Goal: Task Accomplishment & Management: Use online tool/utility

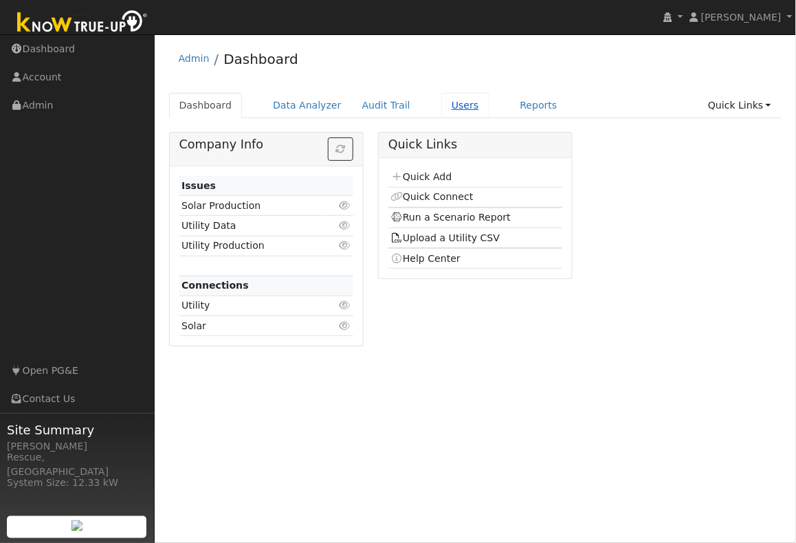
click at [454, 106] on link "Users" at bounding box center [465, 105] width 48 height 25
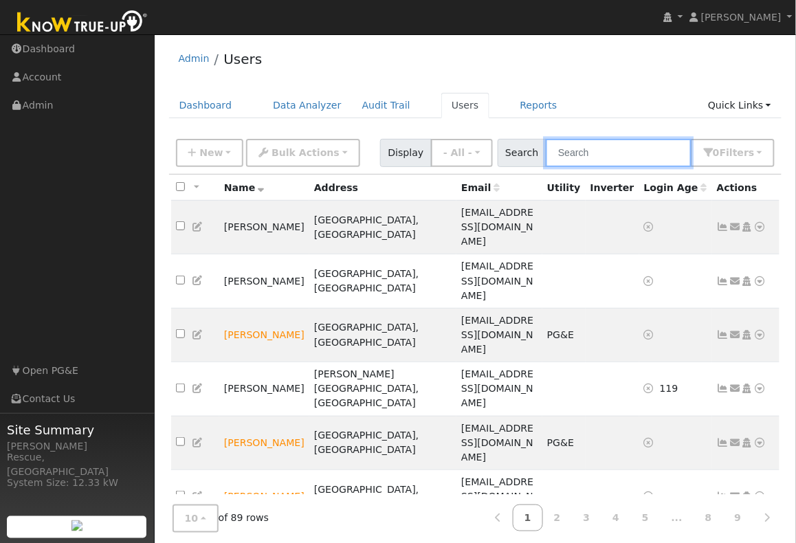
click at [618, 148] on input "text" at bounding box center [619, 153] width 146 height 28
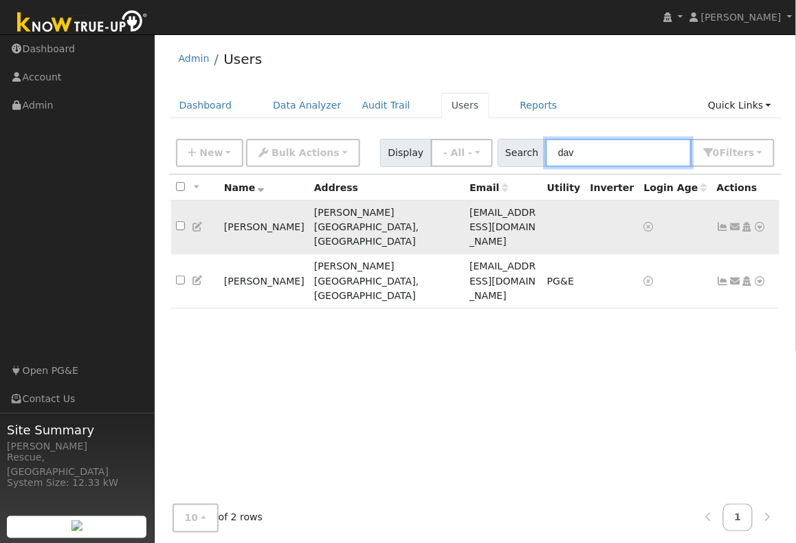
type input "dav"
click at [763, 222] on icon at bounding box center [760, 227] width 12 height 10
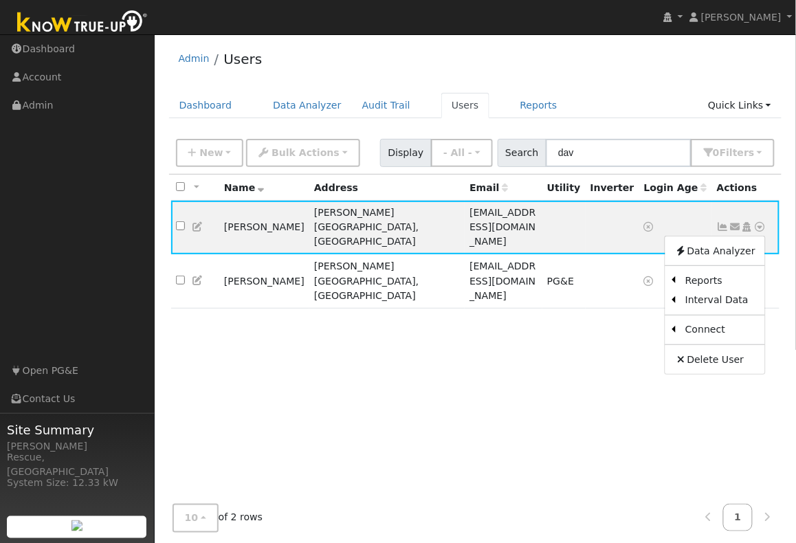
click at [737, 350] on link "Delete User" at bounding box center [715, 359] width 100 height 19
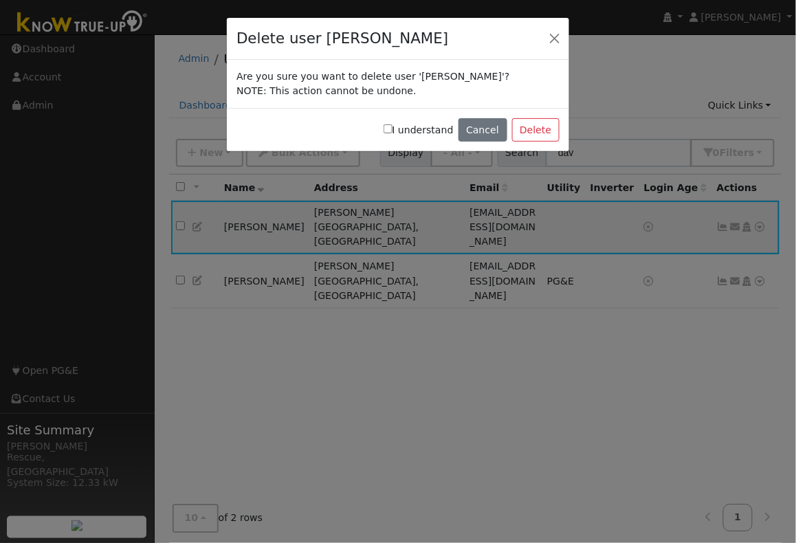
click at [392, 131] on input "I understand" at bounding box center [387, 128] width 9 height 9
checkbox input "true"
click at [526, 131] on button "Delete" at bounding box center [535, 129] width 47 height 23
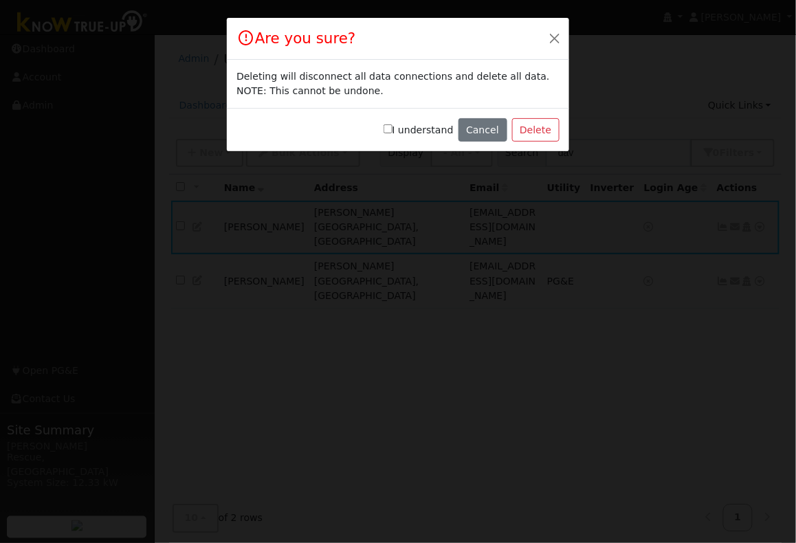
click at [392, 129] on input "I understand" at bounding box center [387, 128] width 9 height 9
checkbox input "true"
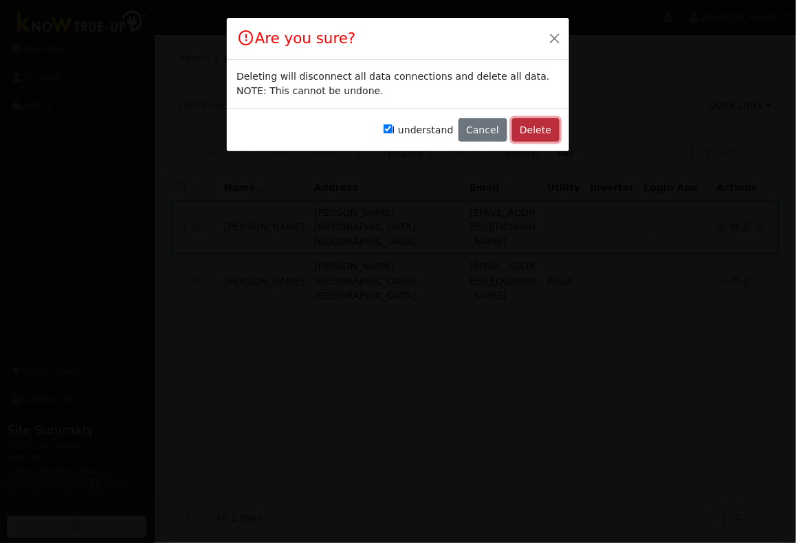
click at [540, 129] on button "Delete" at bounding box center [535, 129] width 47 height 23
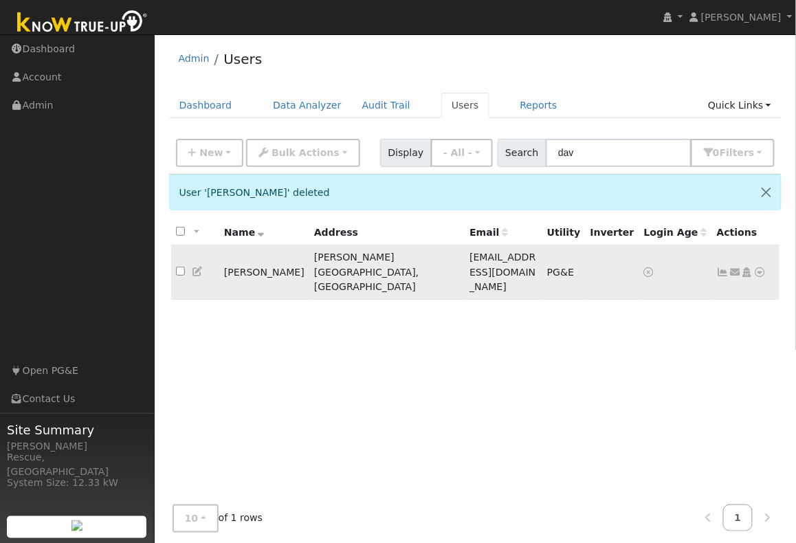
click at [759, 267] on icon at bounding box center [760, 272] width 12 height 10
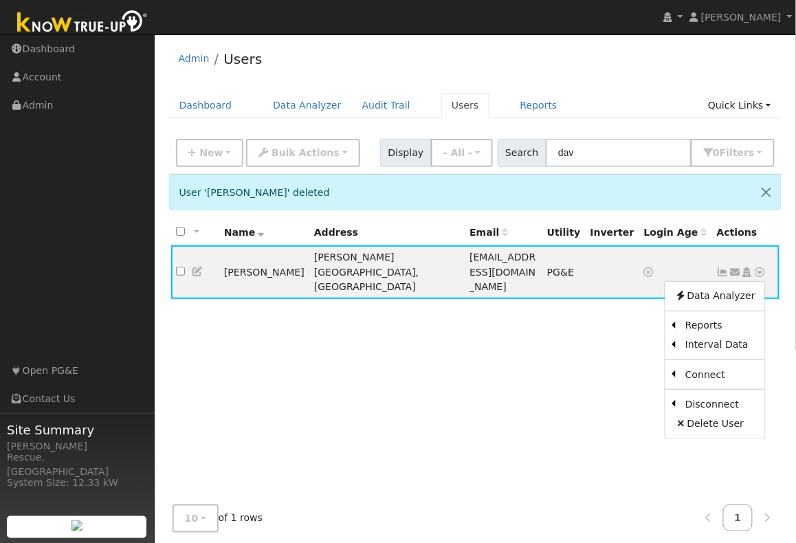
scroll to position [1, 0]
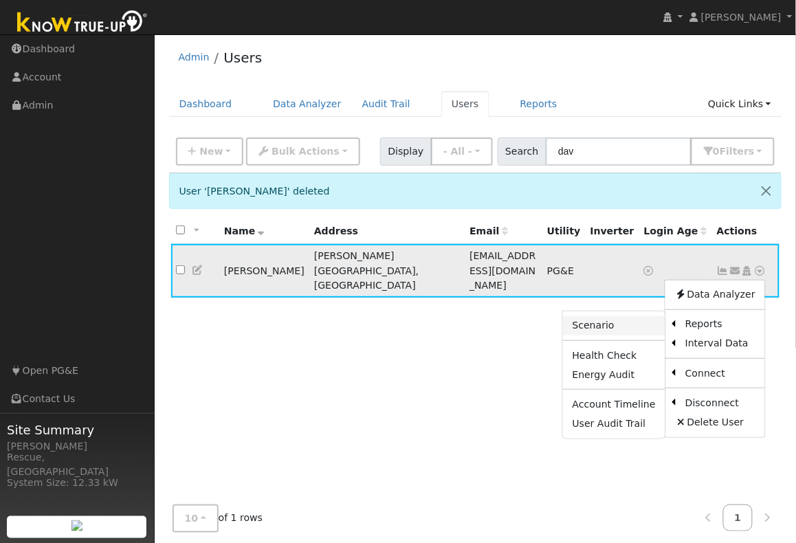
click at [610, 319] on link "Scenario" at bounding box center [614, 325] width 102 height 19
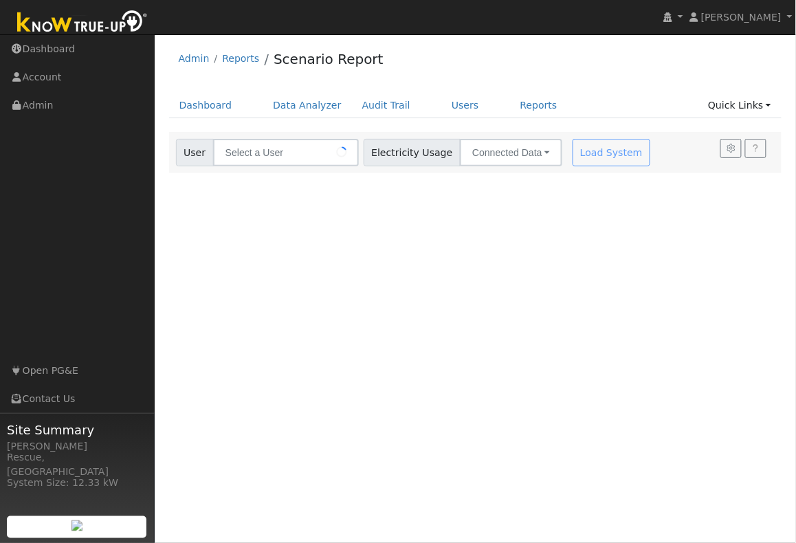
type input "[PERSON_NAME]"
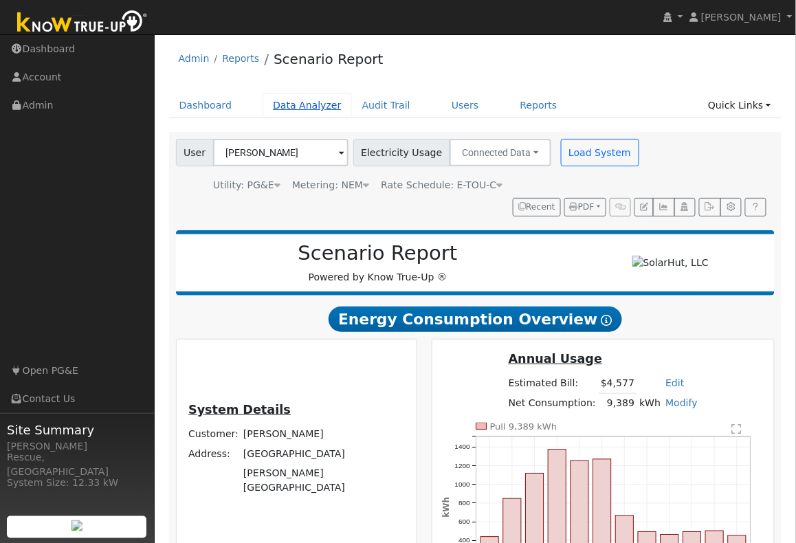
click at [311, 104] on link "Data Analyzer" at bounding box center [307, 105] width 89 height 25
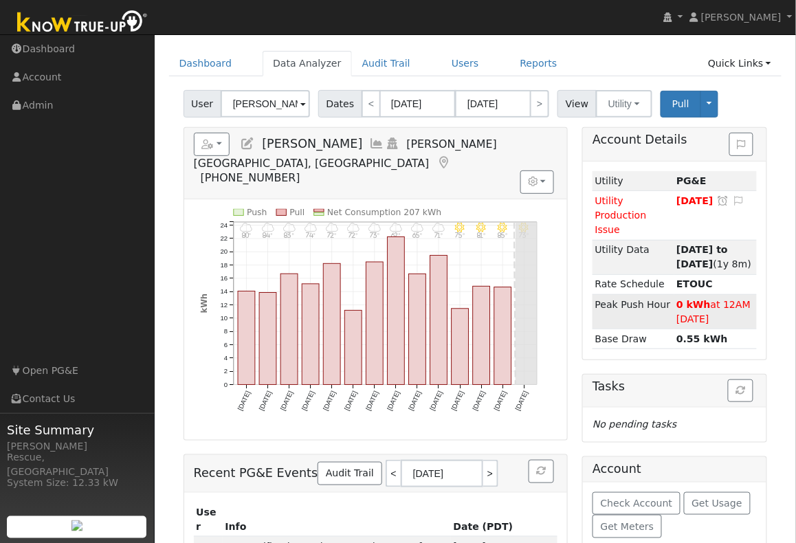
scroll to position [111, 0]
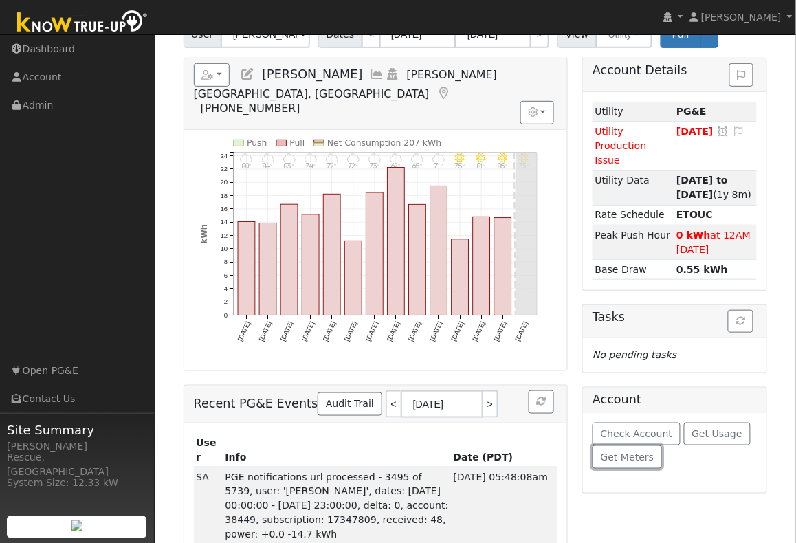
click at [627, 464] on button "Get Meters" at bounding box center [626, 456] width 69 height 23
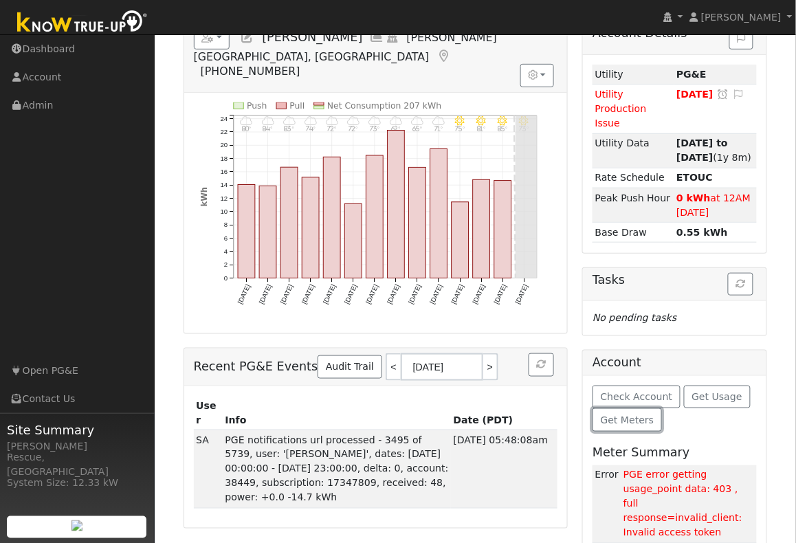
scroll to position [161, 0]
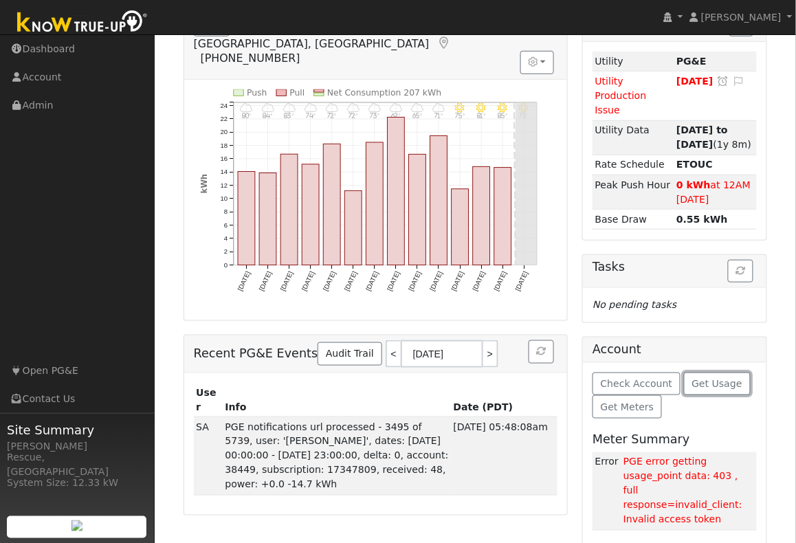
click at [703, 388] on span "Get Usage" at bounding box center [717, 383] width 50 height 11
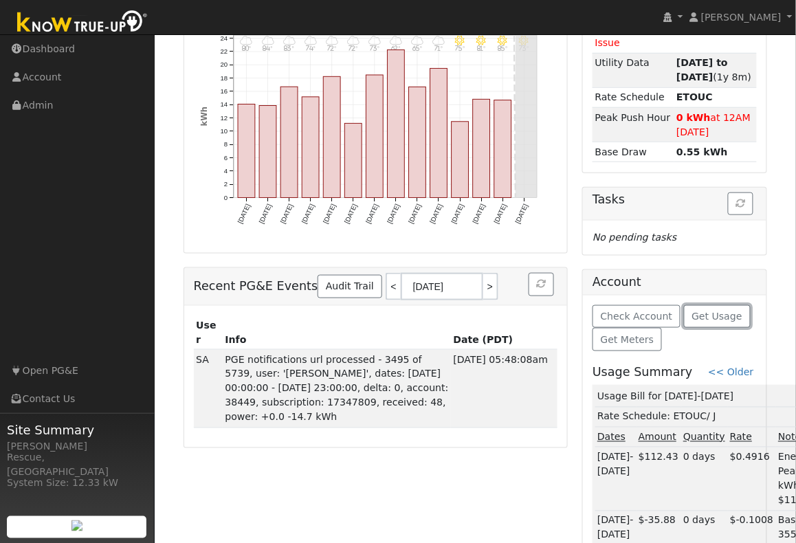
scroll to position [115, 0]
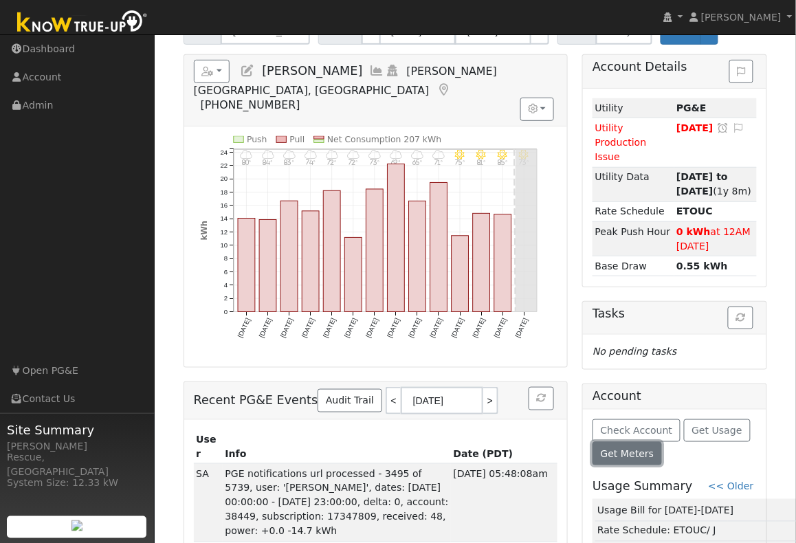
click at [636, 463] on button "Get Meters" at bounding box center [626, 453] width 69 height 23
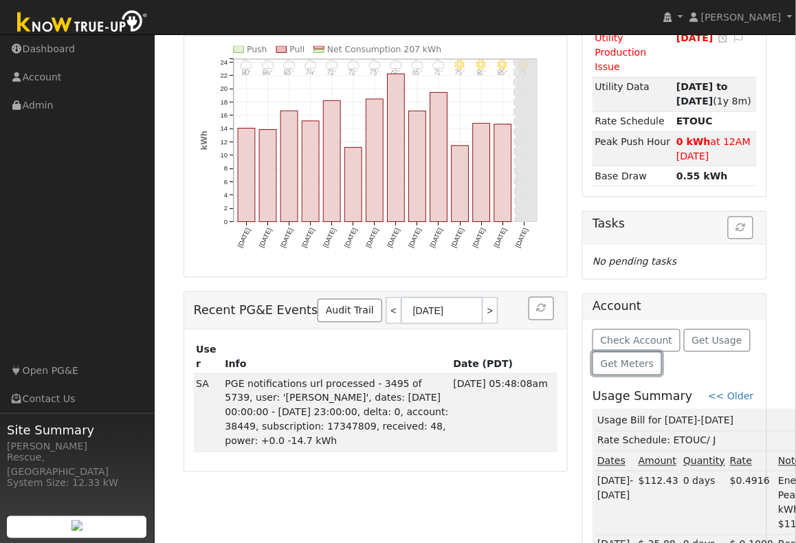
scroll to position [236, 0]
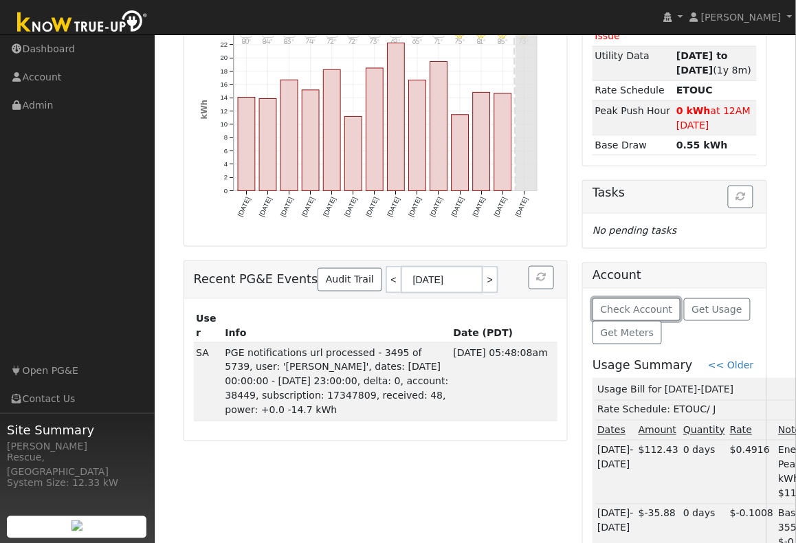
click at [651, 306] on span "Check Account" at bounding box center [637, 309] width 72 height 11
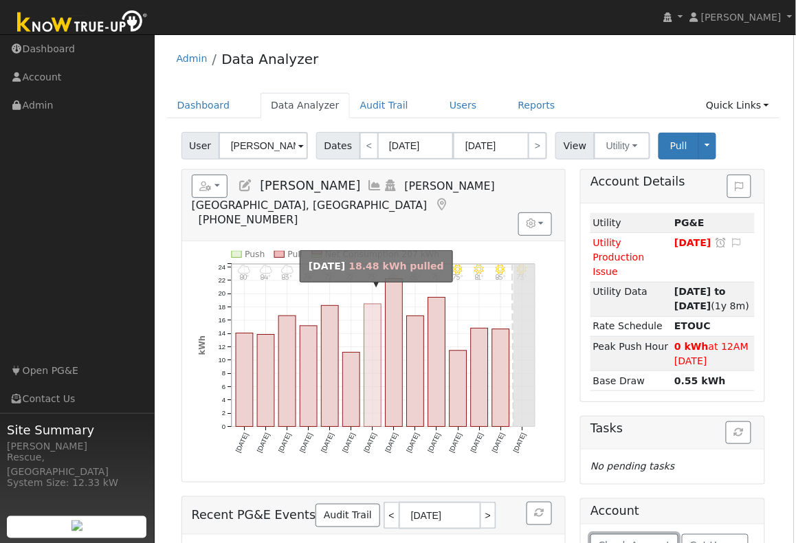
scroll to position [0, 3]
